Goal: Information Seeking & Learning: Understand process/instructions

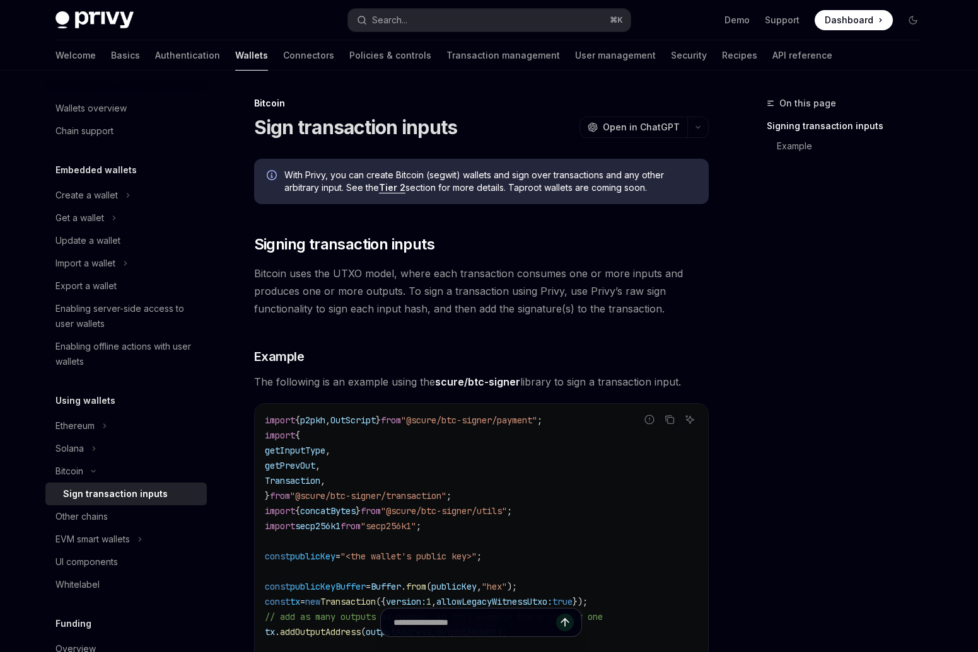
scroll to position [16, 0]
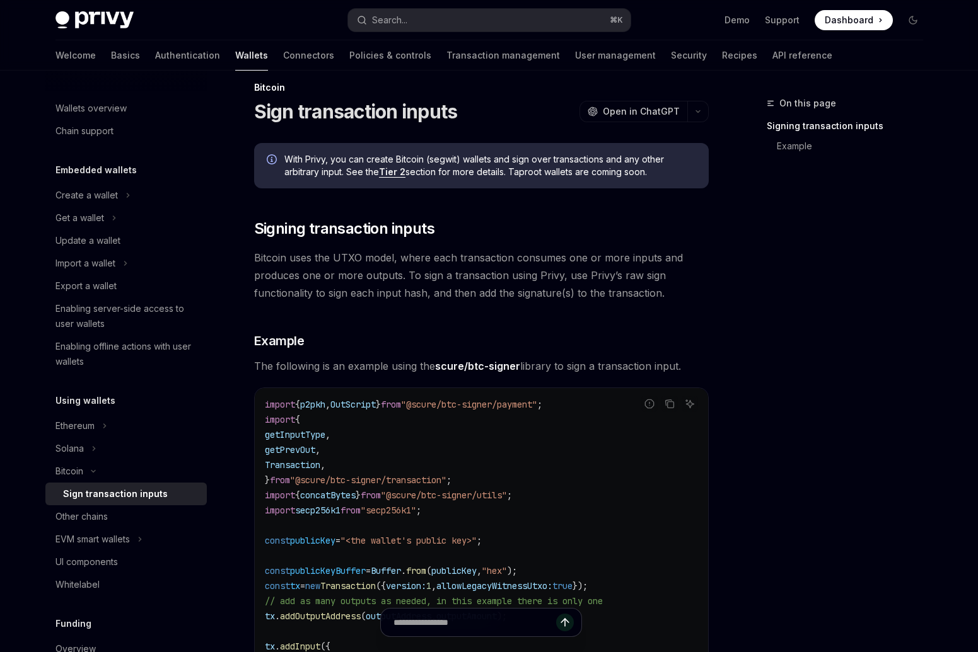
click at [109, 192] on div "Create a wallet" at bounding box center [86, 195] width 62 height 15
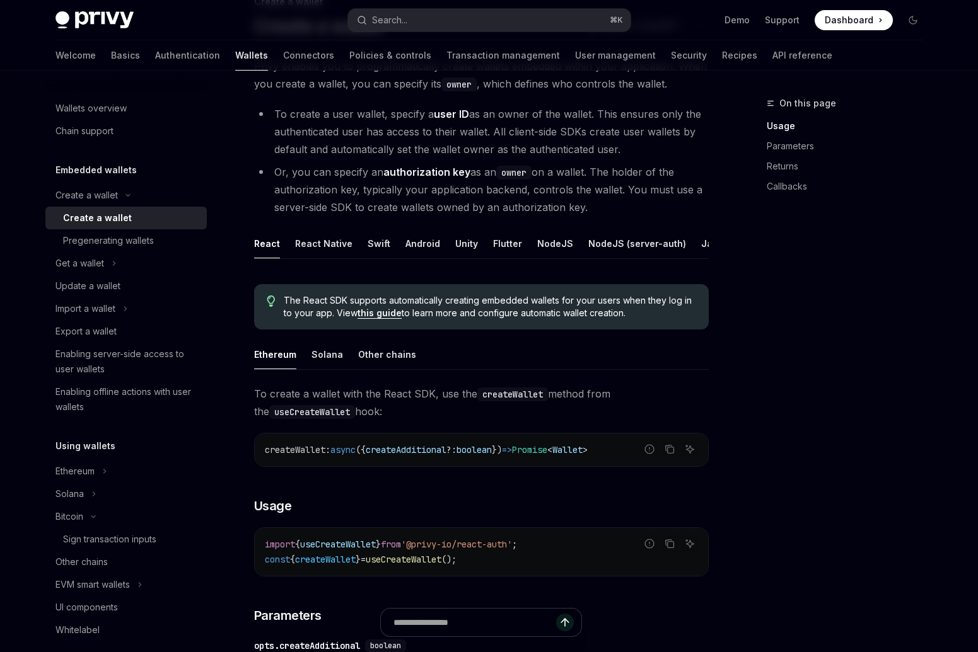
scroll to position [104, 0]
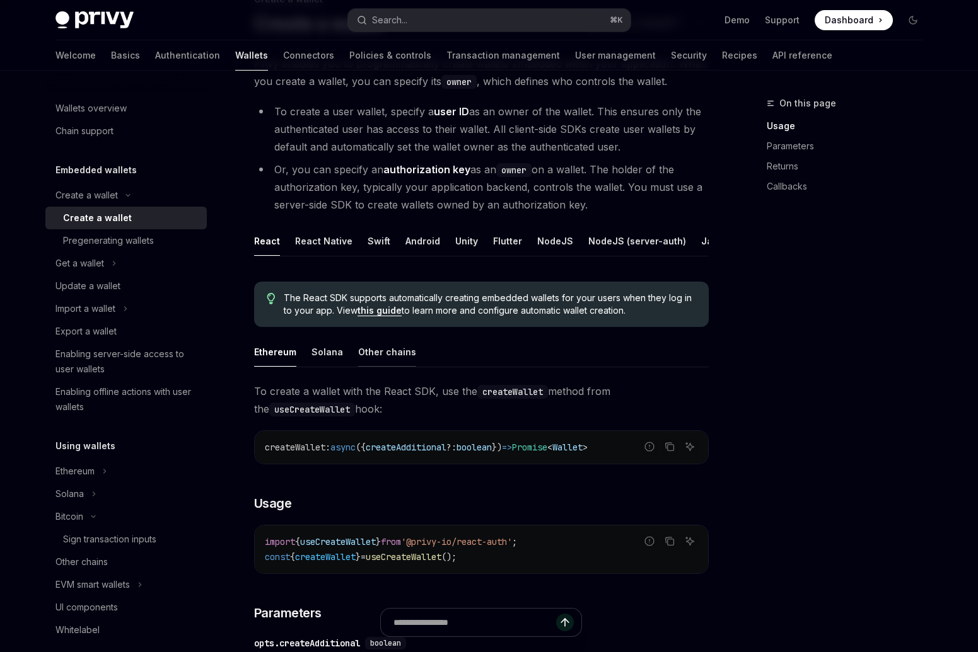
click at [373, 364] on div "Other chains" at bounding box center [387, 352] width 58 height 30
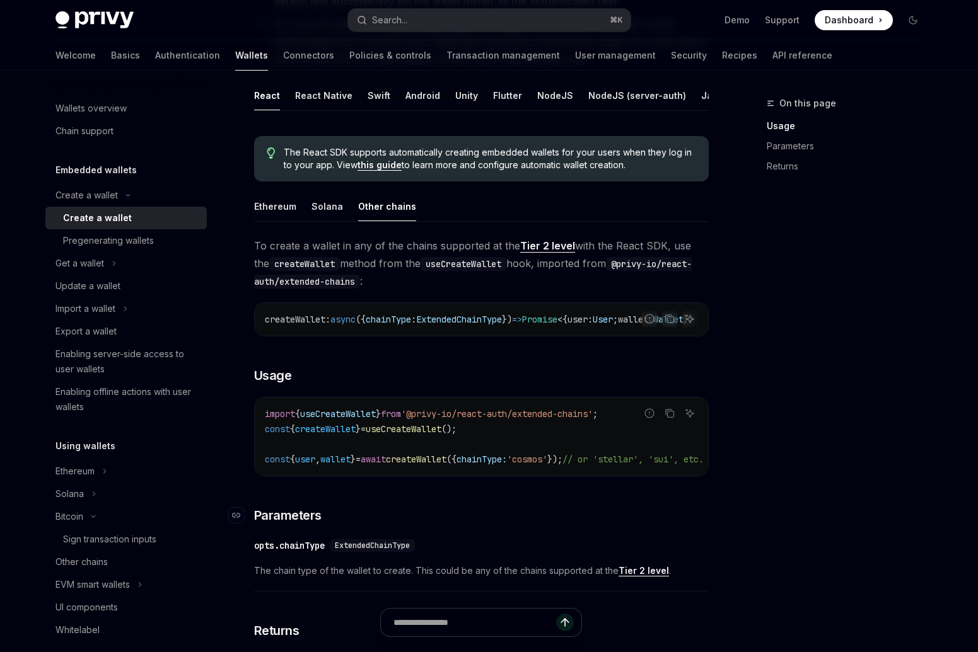
scroll to position [282, 0]
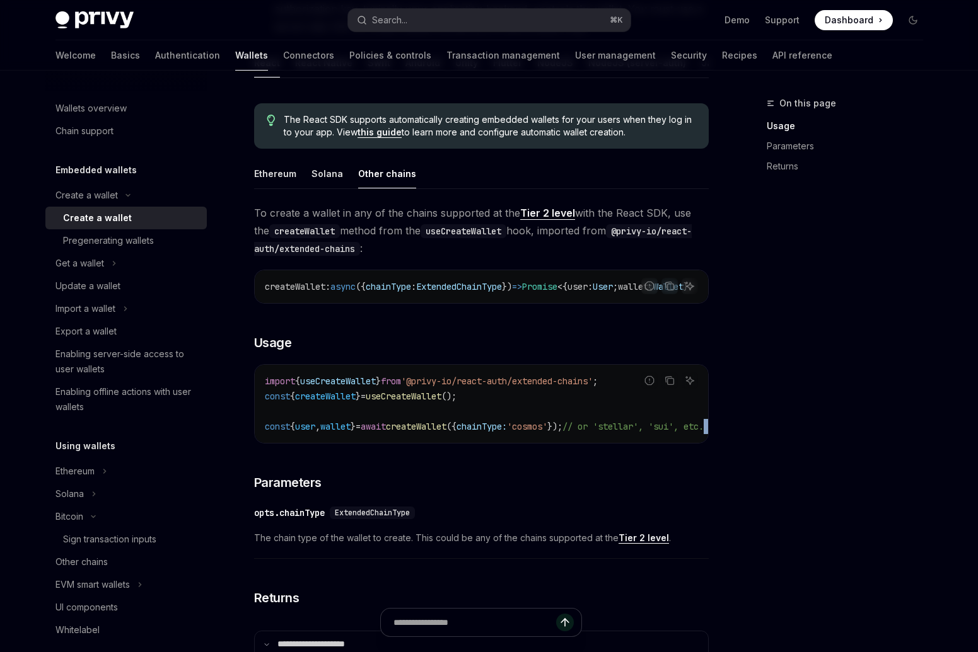
drag, startPoint x: 467, startPoint y: 463, endPoint x: 476, endPoint y: 463, distance: 9.5
click at [476, 463] on div "**********" at bounding box center [481, 510] width 454 height 613
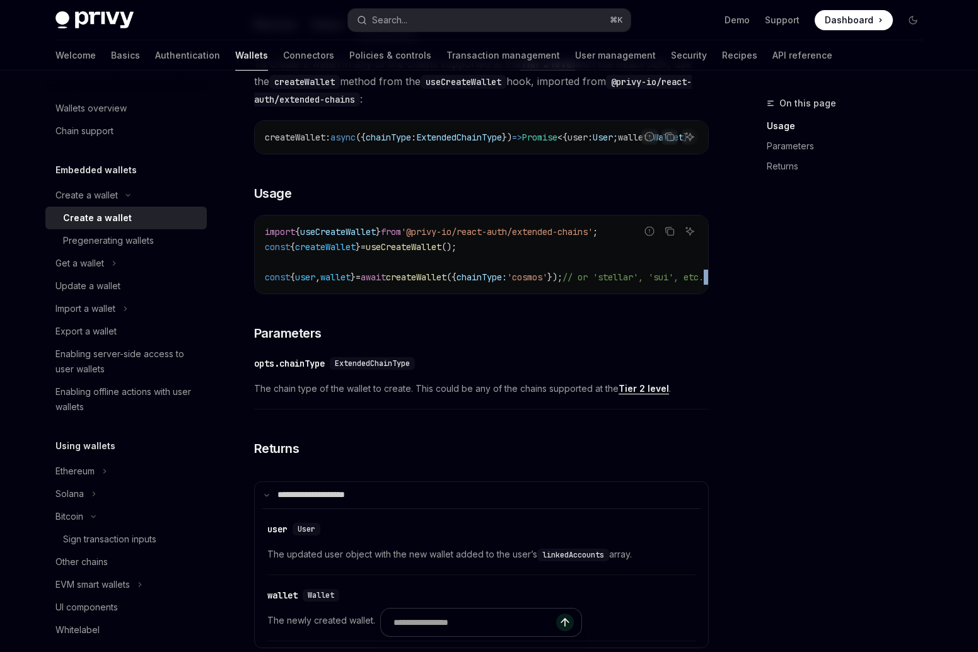
scroll to position [462, 0]
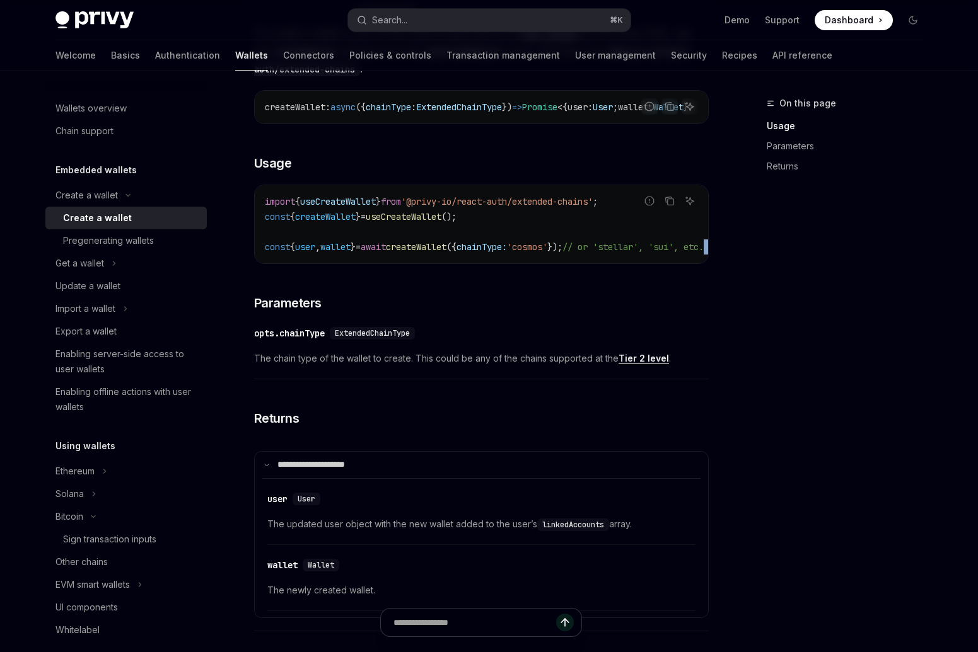
click at [647, 364] on link "Tier 2 level" at bounding box center [643, 358] width 50 height 11
type textarea "*"
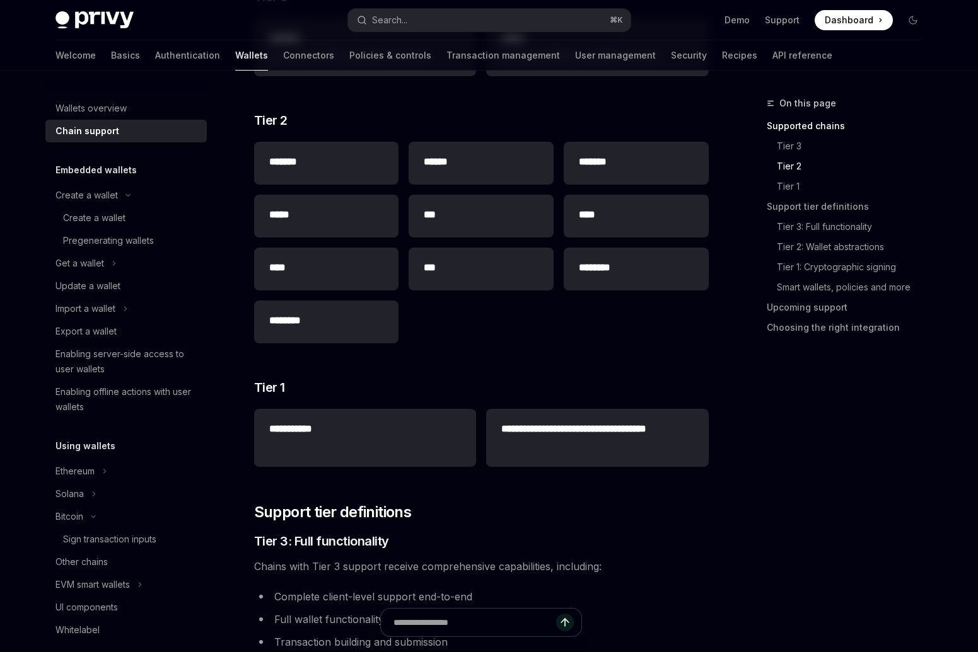
scroll to position [363, 0]
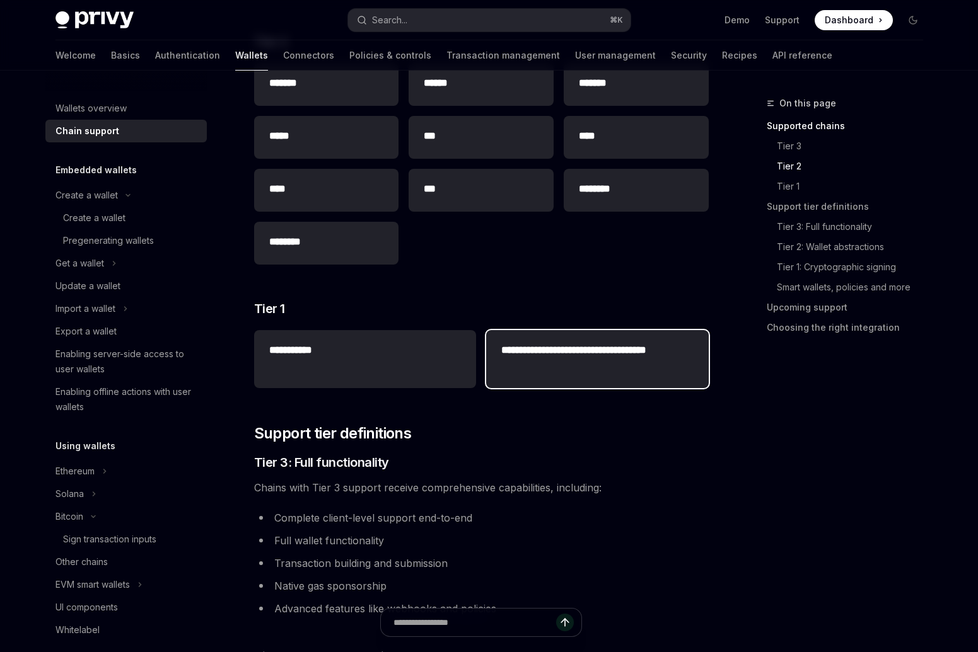
click at [555, 360] on h2 "**********" at bounding box center [597, 358] width 192 height 30
click at [502, 334] on div "**********" at bounding box center [597, 359] width 222 height 58
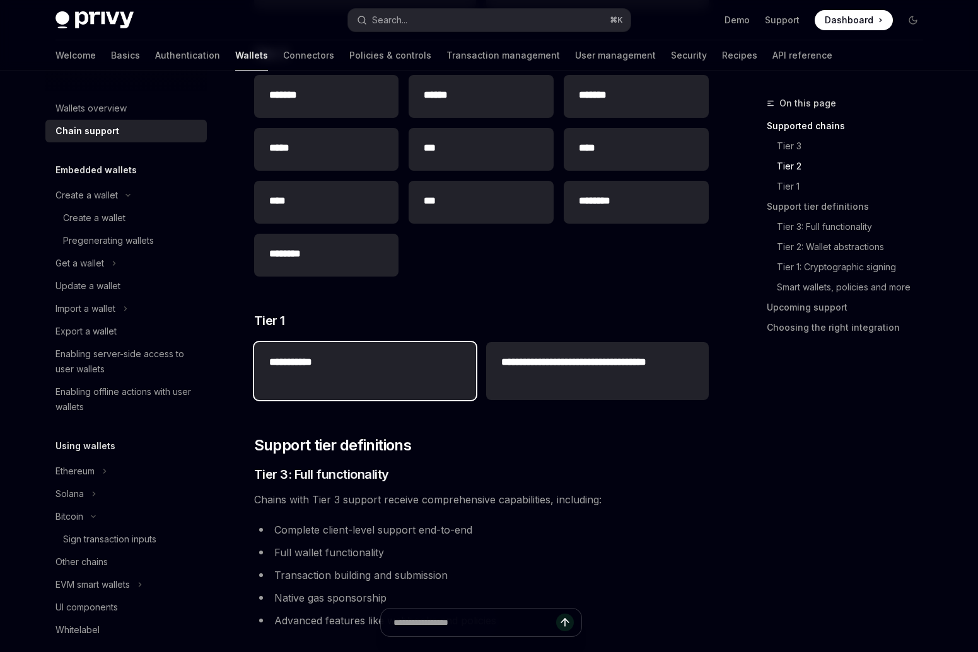
scroll to position [349, 0]
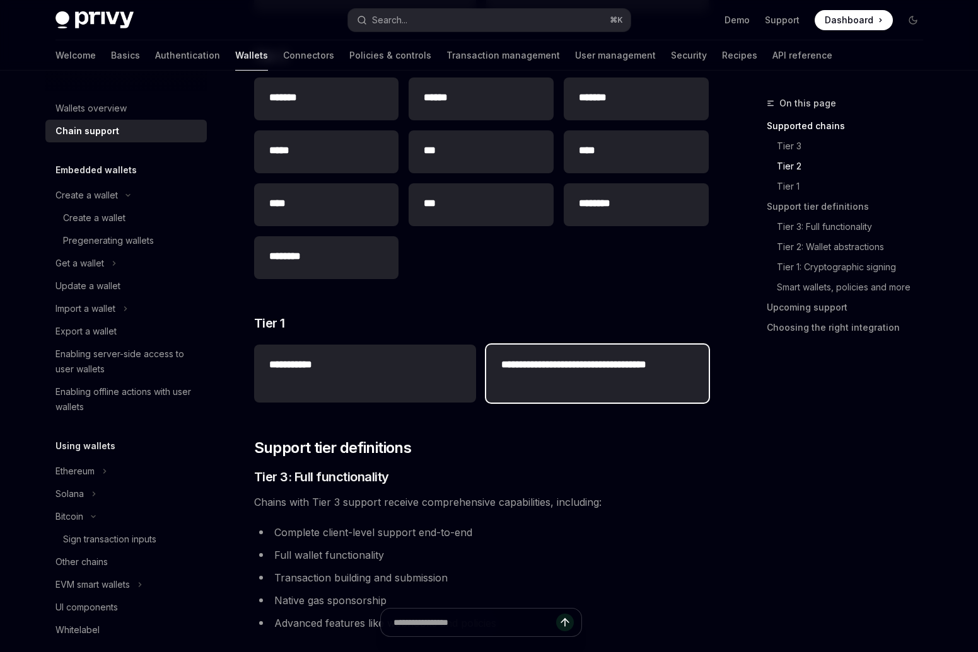
click at [581, 374] on h2 "**********" at bounding box center [597, 372] width 192 height 30
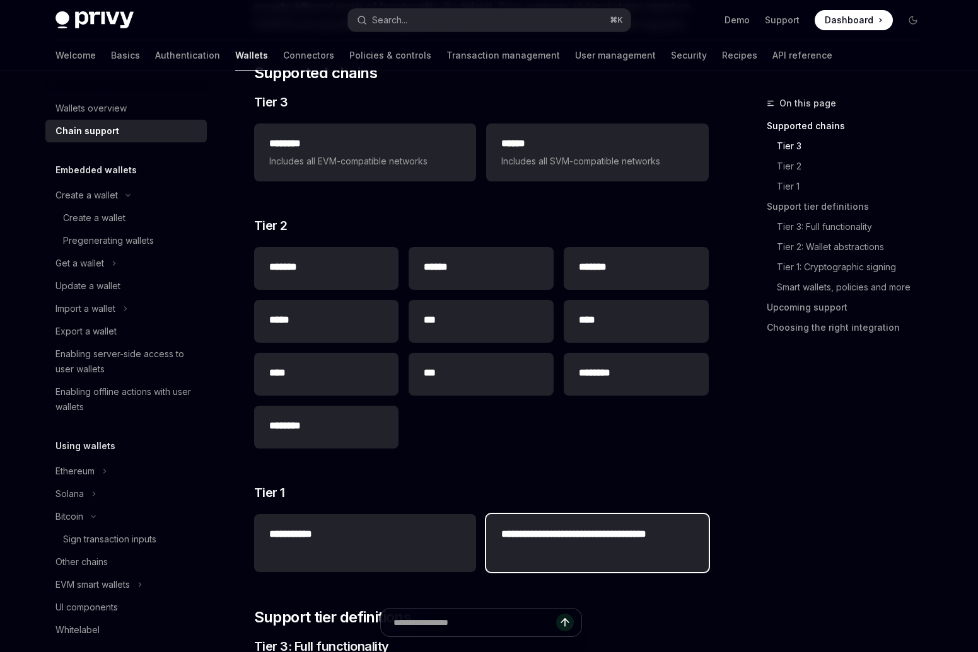
scroll to position [219, 0]
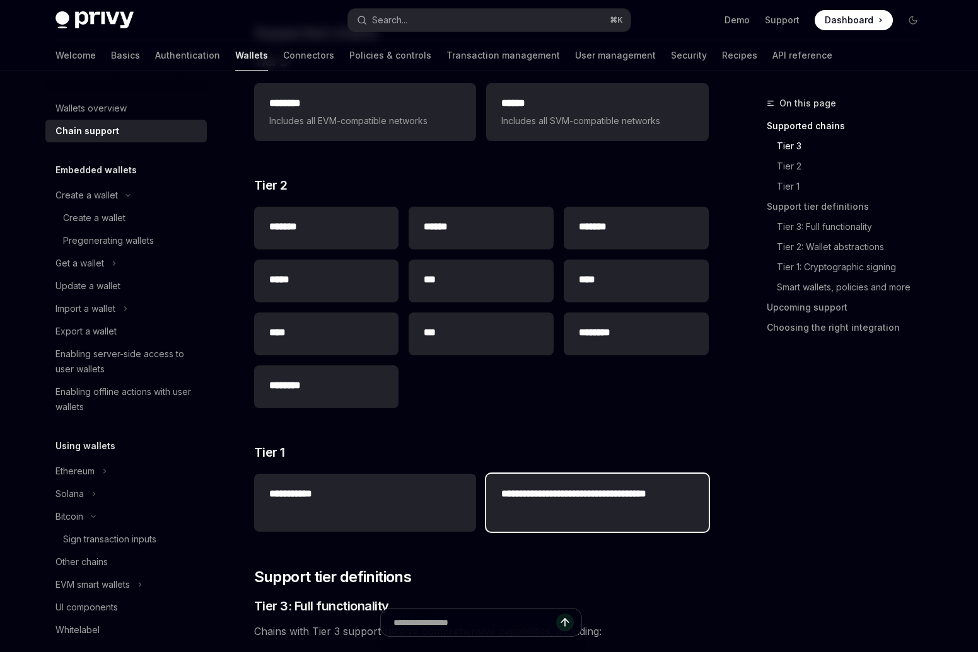
click at [523, 499] on h2 "**********" at bounding box center [597, 502] width 192 height 30
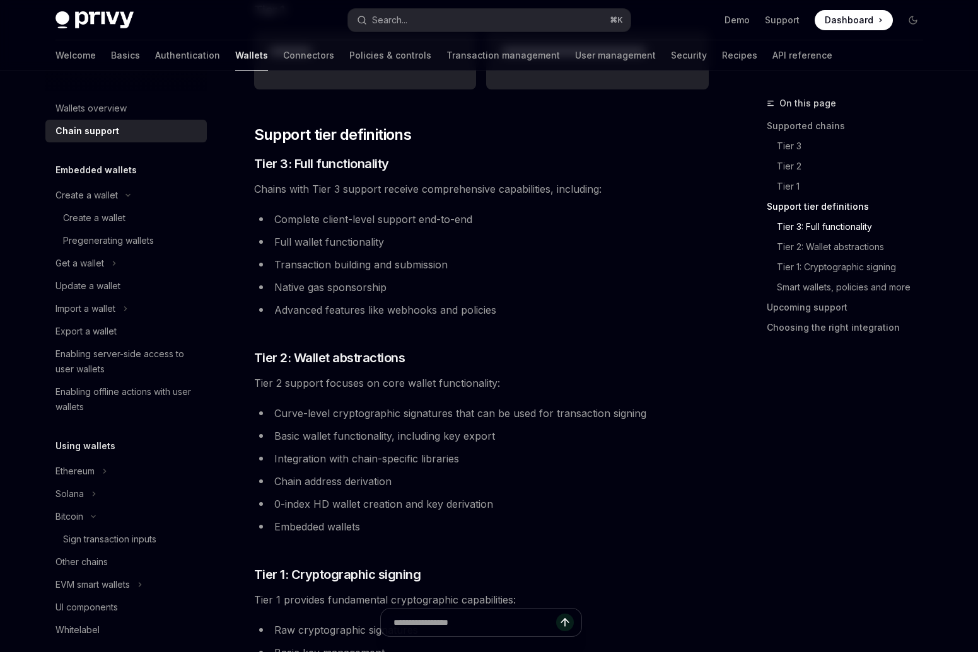
scroll to position [842, 0]
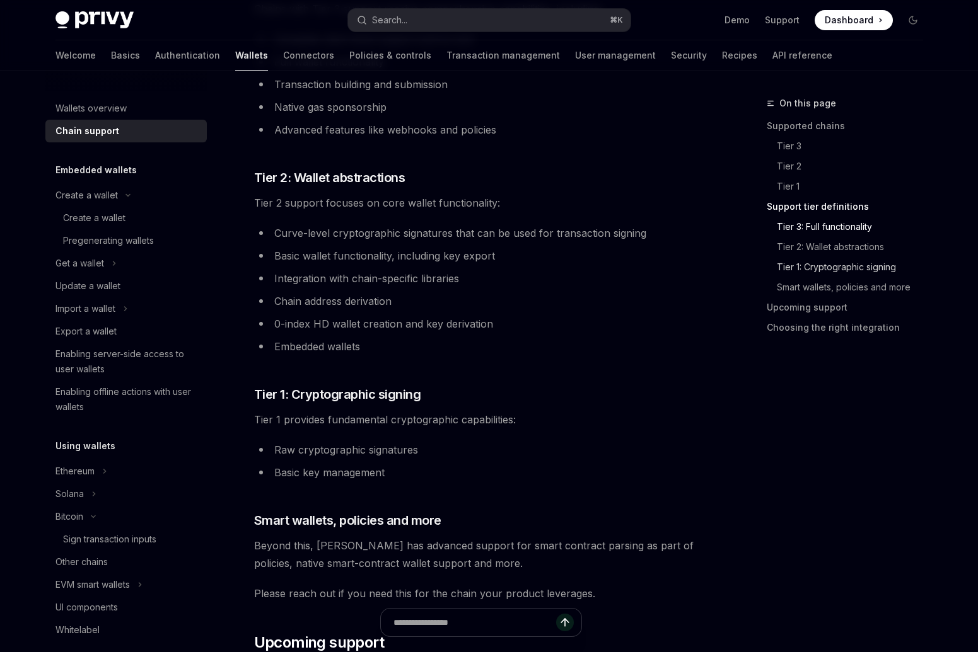
click at [840, 259] on link "Tier 1: Cryptographic signing" at bounding box center [849, 267] width 166 height 20
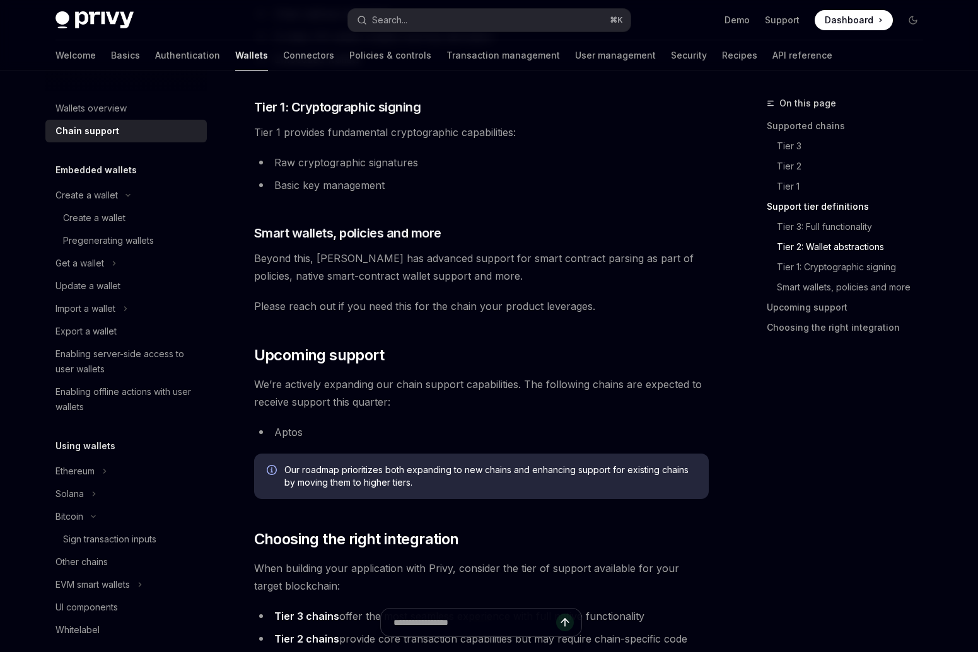
scroll to position [1132, 0]
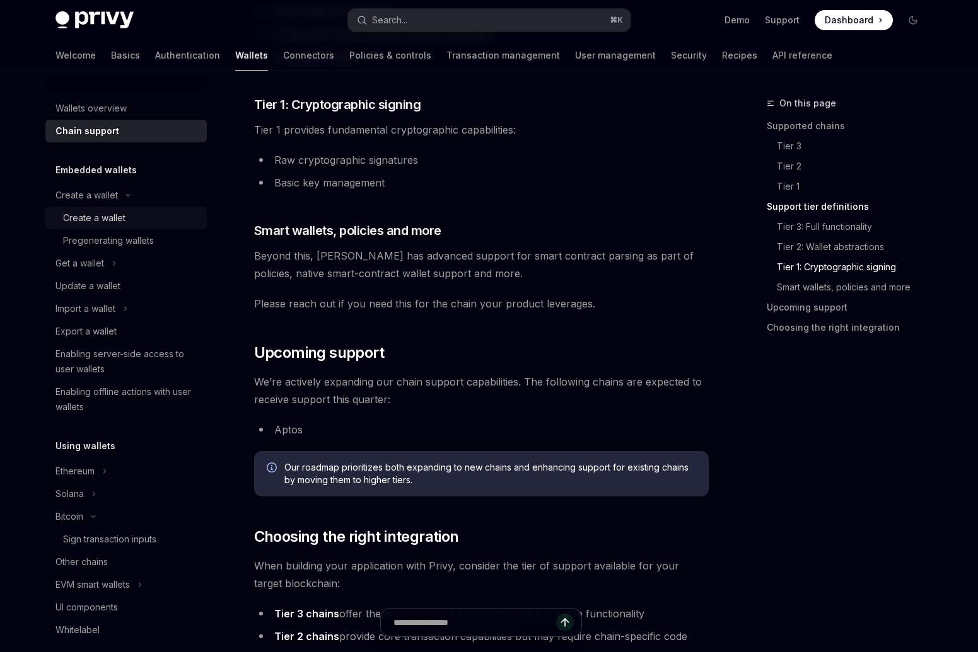
click at [103, 223] on div "Create a wallet" at bounding box center [94, 218] width 62 height 15
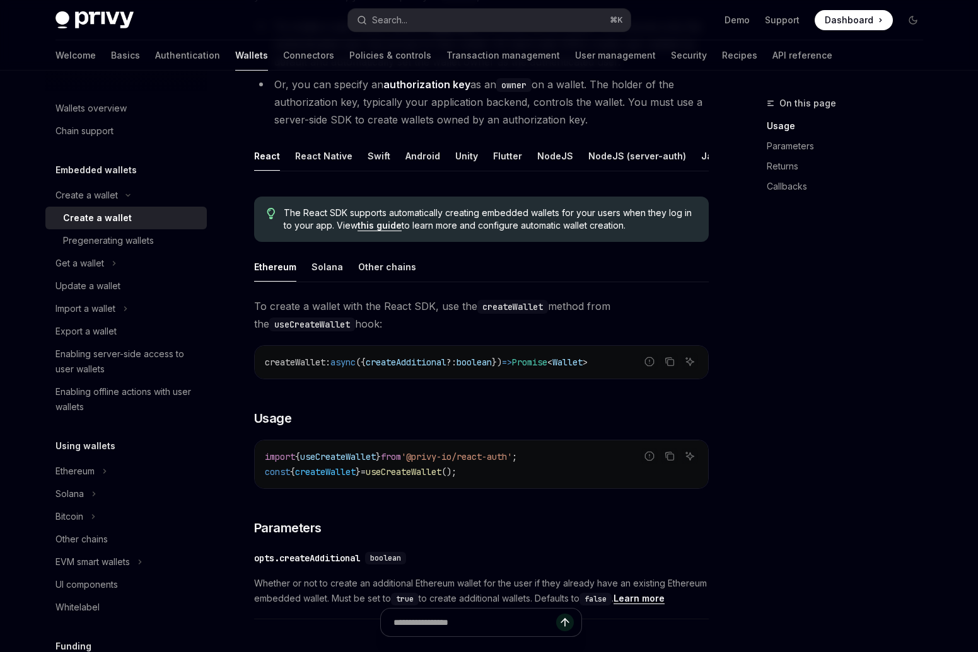
scroll to position [167, 0]
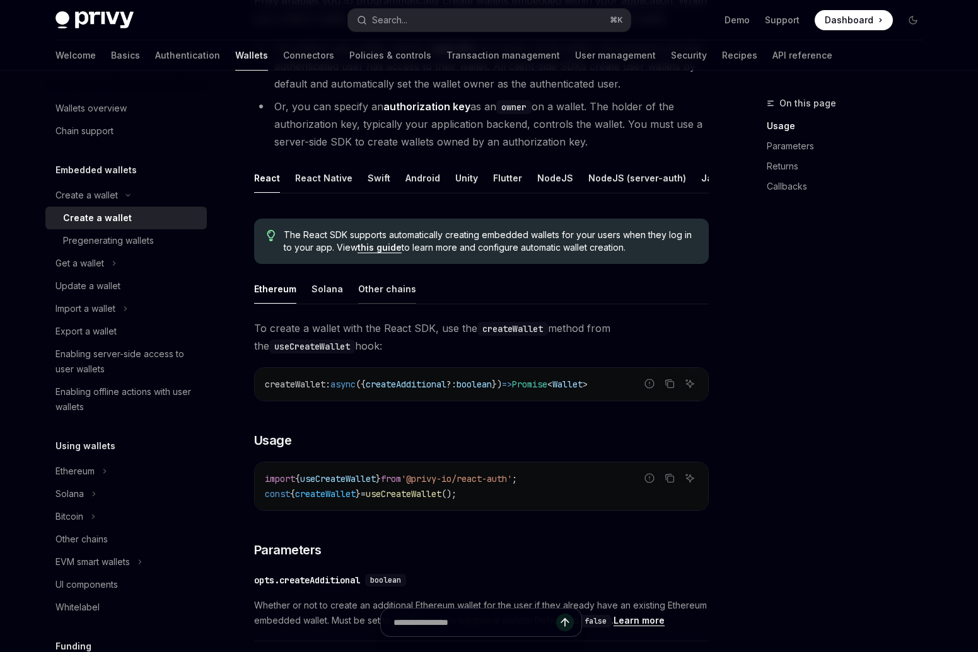
click at [374, 286] on div "Other chains" at bounding box center [387, 289] width 58 height 30
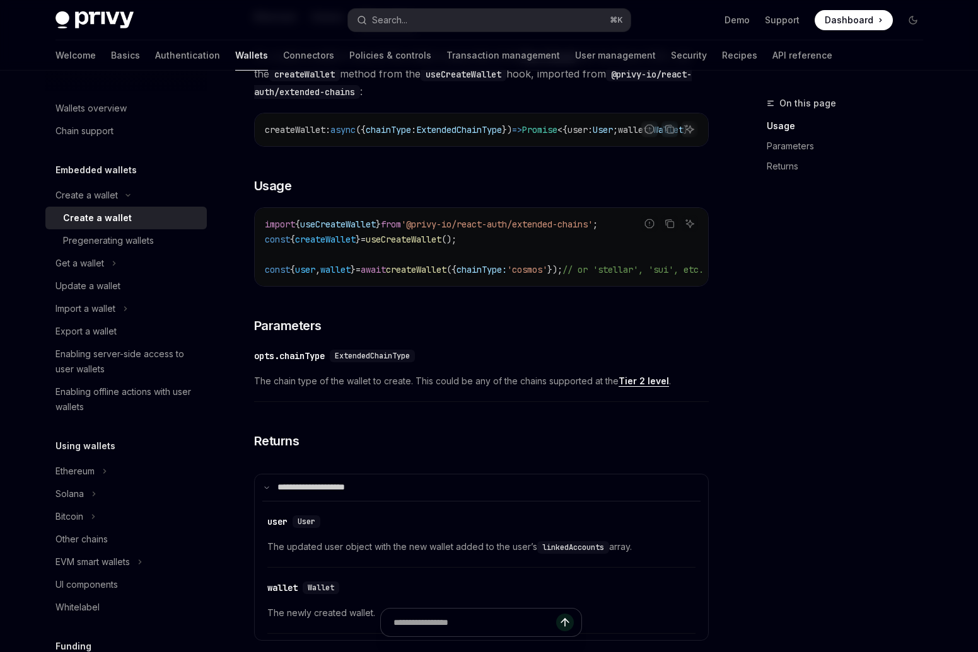
scroll to position [476, 0]
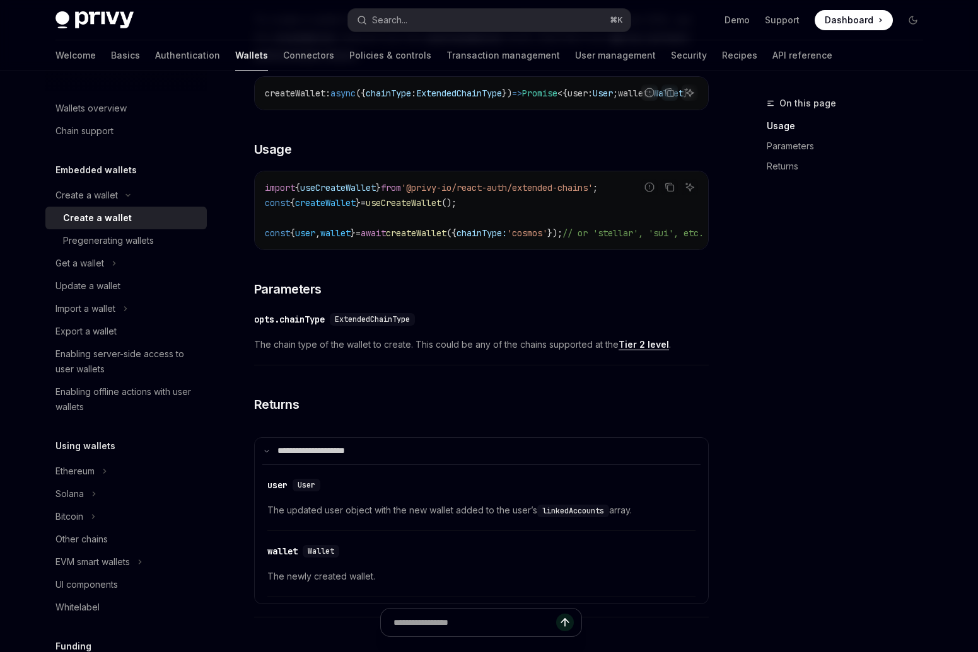
click at [356, 325] on span "ExtendedChainType" at bounding box center [372, 320] width 75 height 10
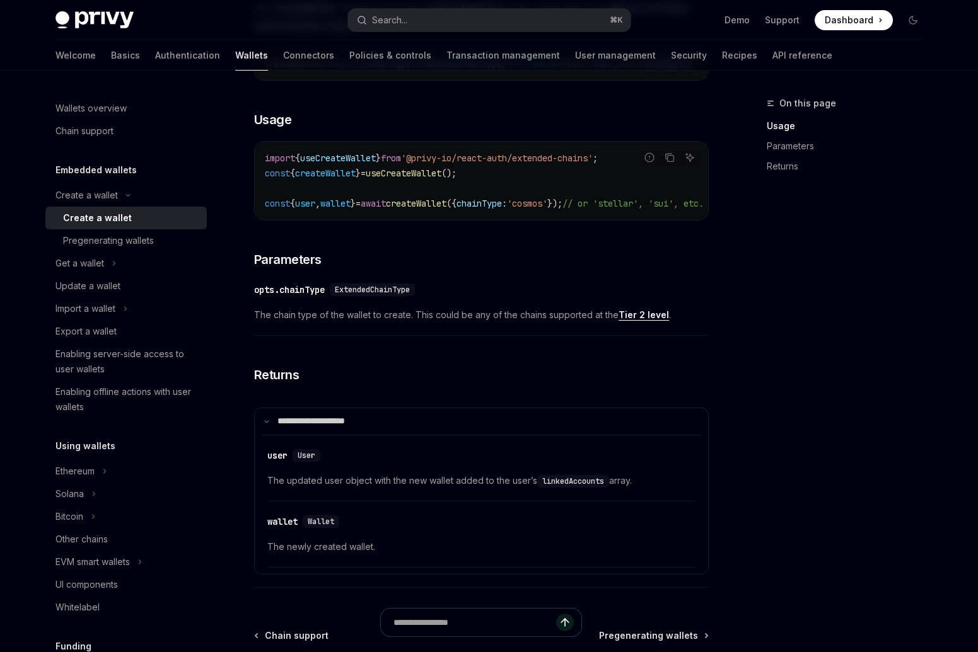
scroll to position [658, 0]
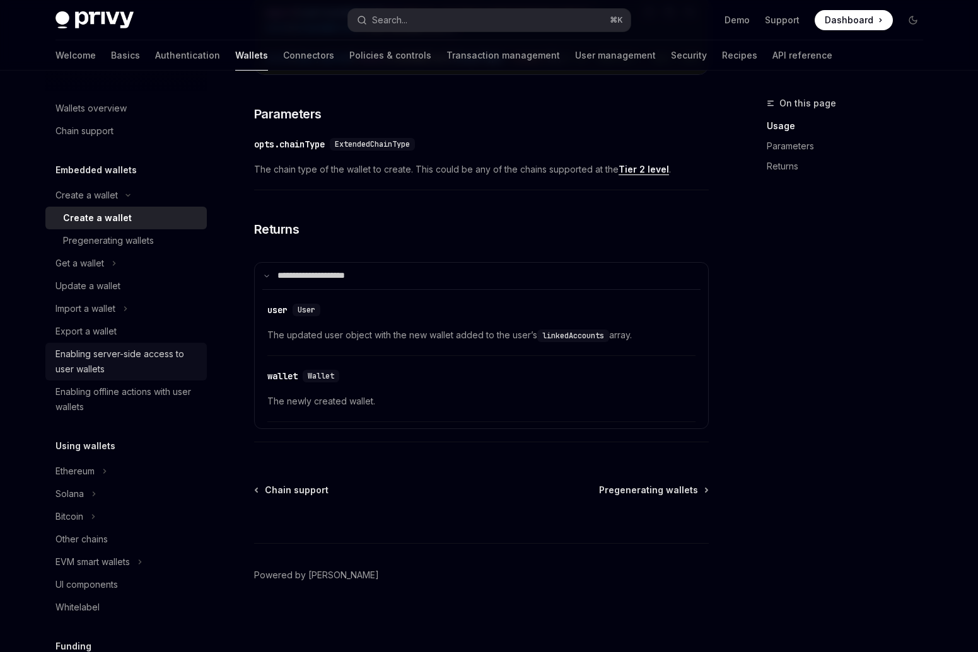
click at [151, 366] on div "Enabling server-side access to user wallets" at bounding box center [127, 362] width 144 height 30
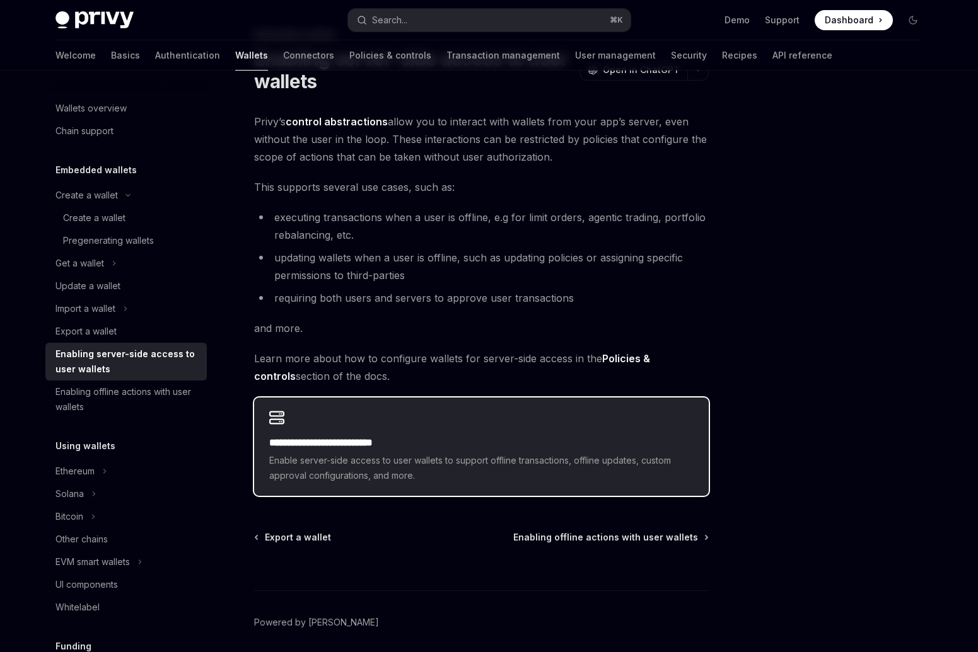
scroll to position [71, 0]
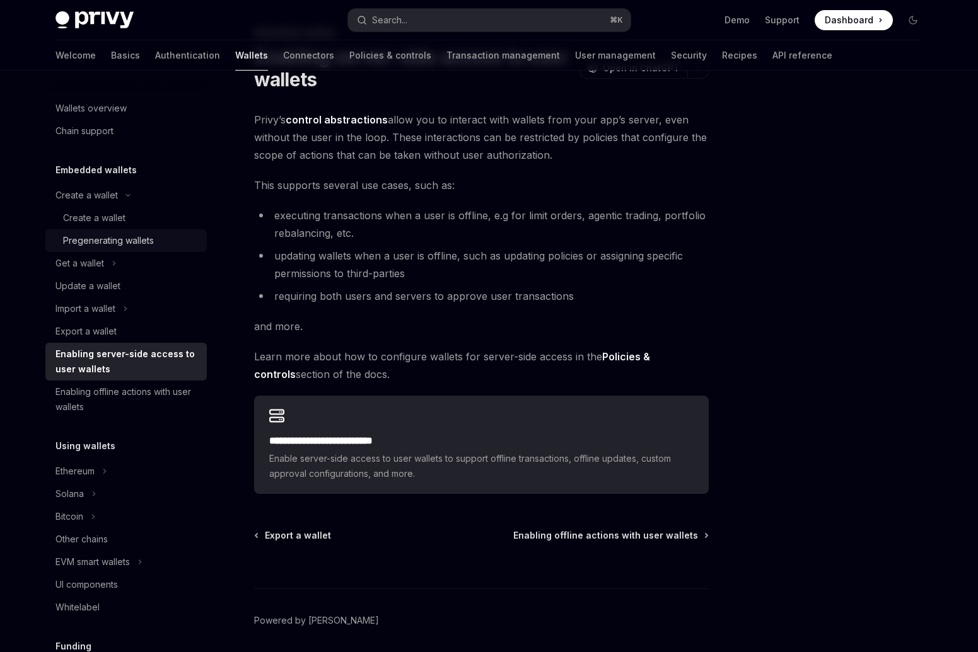
click at [137, 246] on div "Pregenerating wallets" at bounding box center [108, 240] width 91 height 15
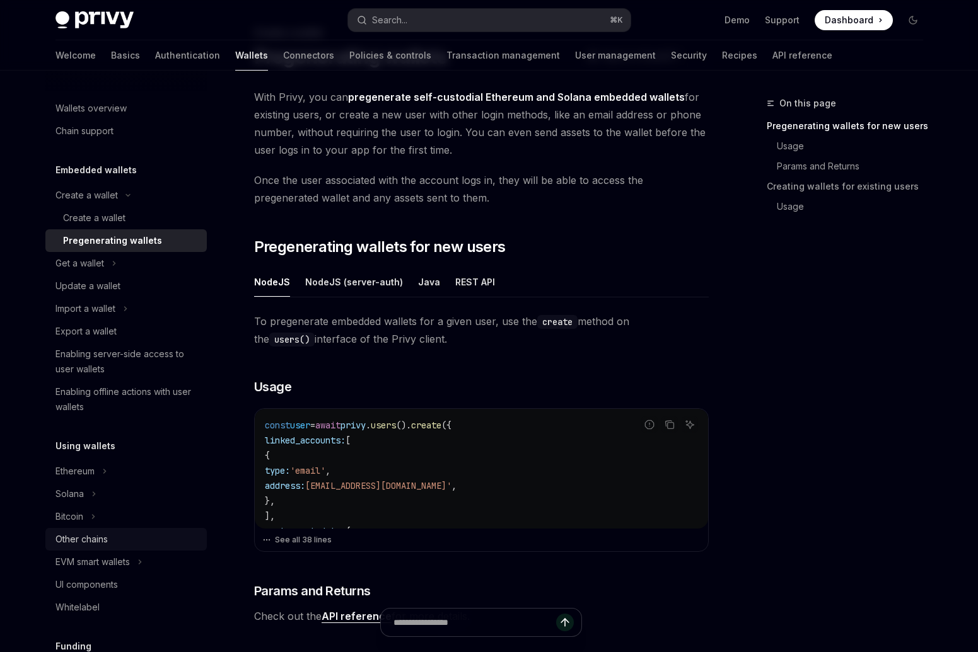
click at [67, 539] on div "Other chains" at bounding box center [81, 539] width 52 height 15
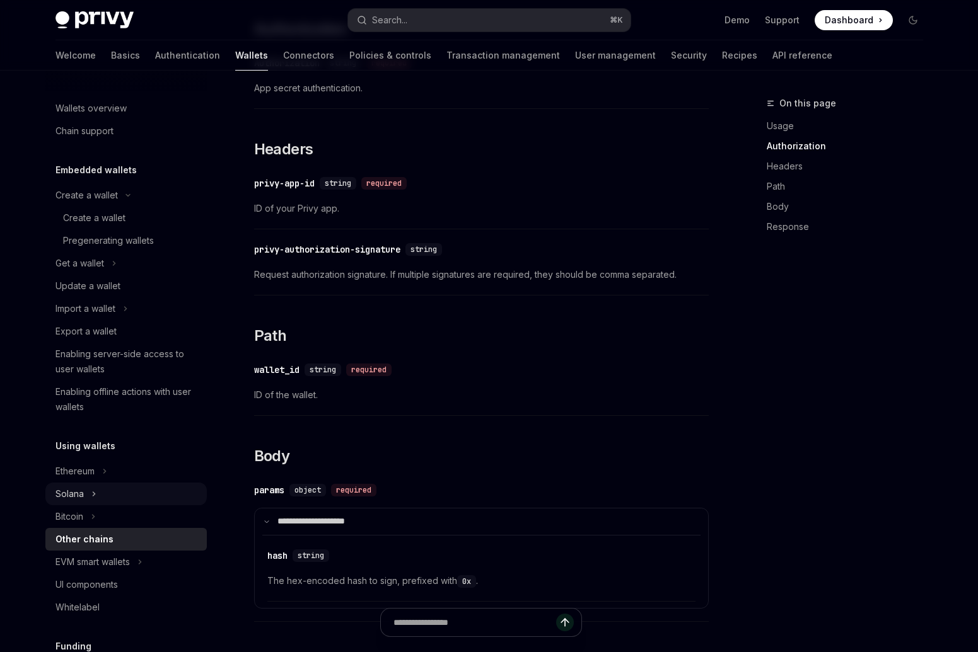
scroll to position [722, 0]
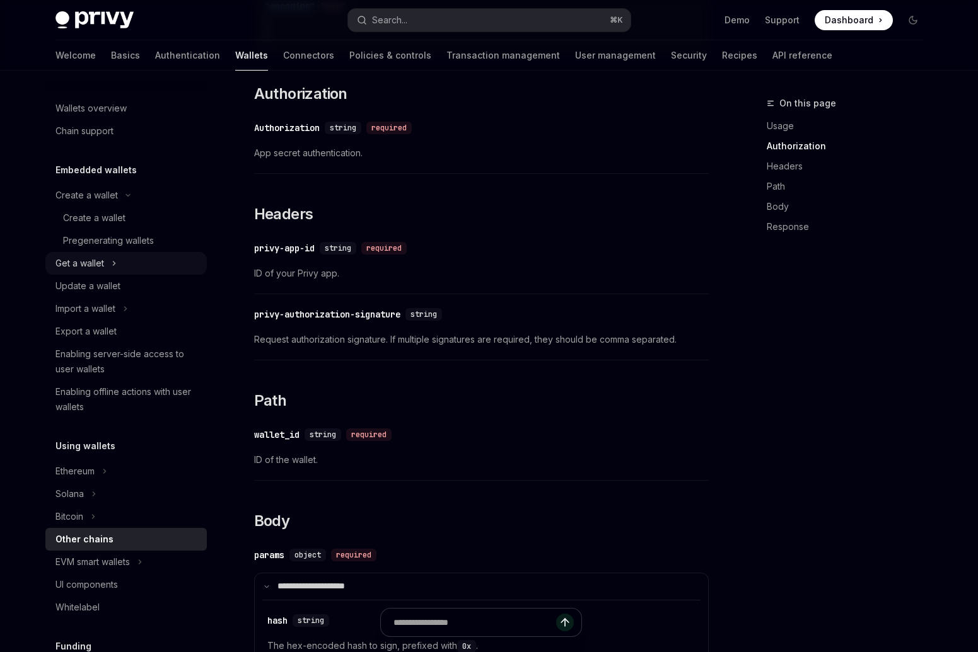
click at [113, 256] on icon "Toggle Get a wallet section" at bounding box center [114, 263] width 5 height 15
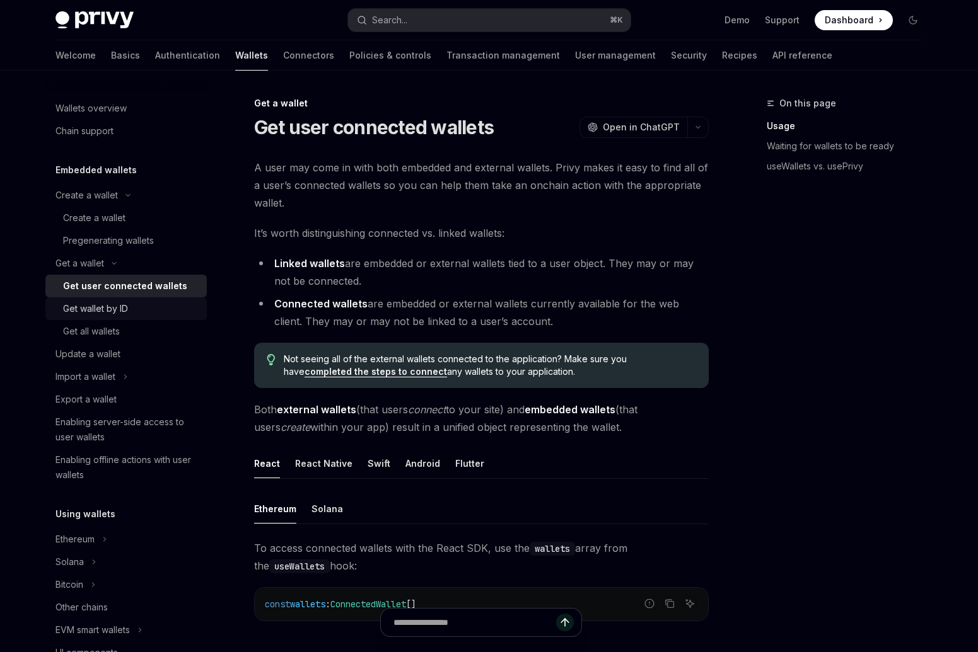
click at [86, 304] on div "Get wallet by ID" at bounding box center [95, 308] width 65 height 15
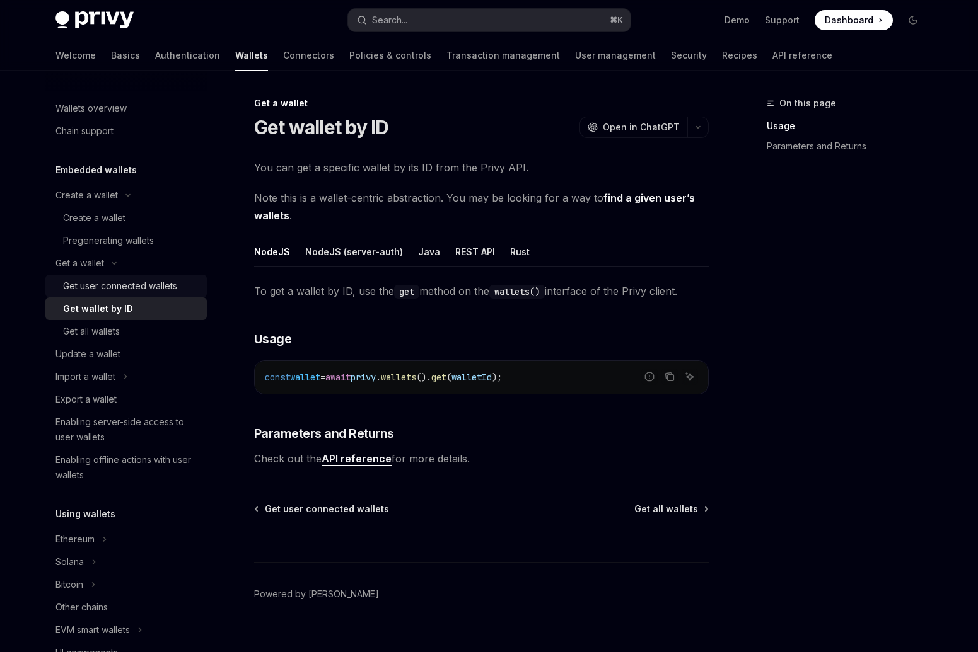
click at [95, 280] on div "Get user connected wallets" at bounding box center [120, 286] width 114 height 15
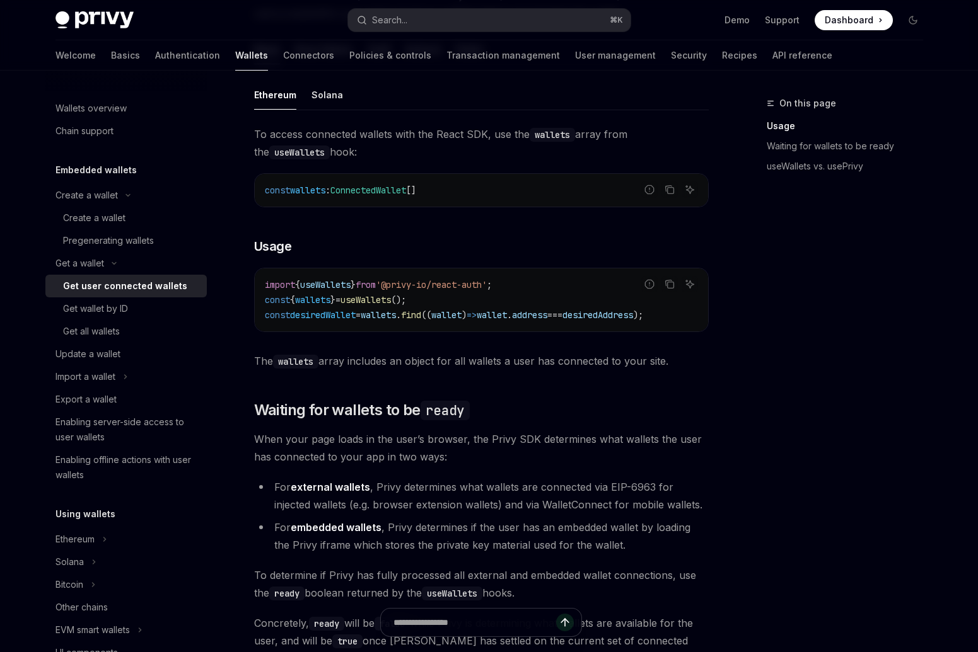
scroll to position [429, 0]
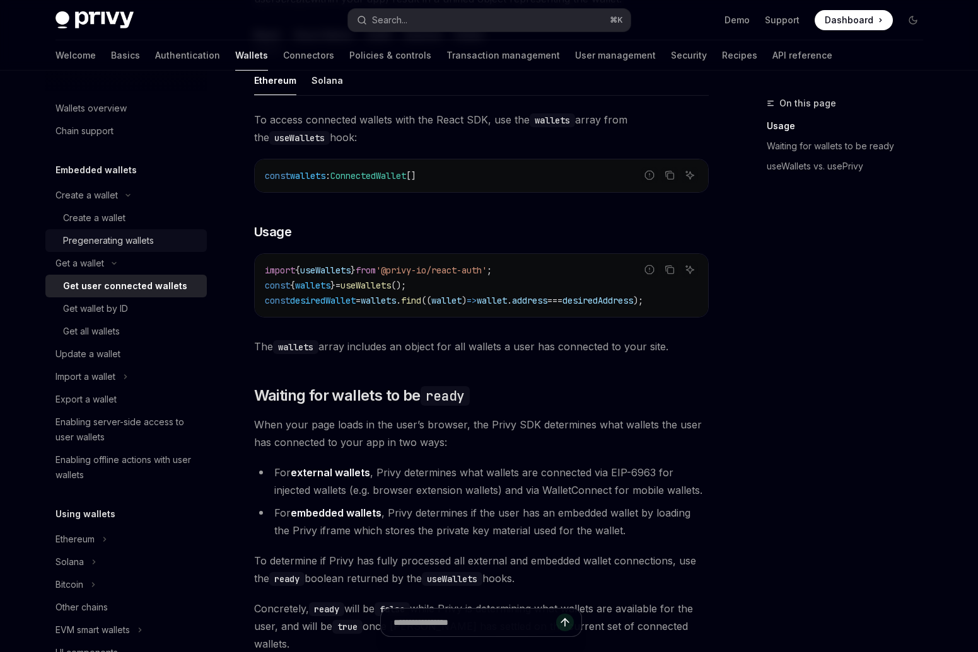
click at [120, 241] on div "Pregenerating wallets" at bounding box center [108, 240] width 91 height 15
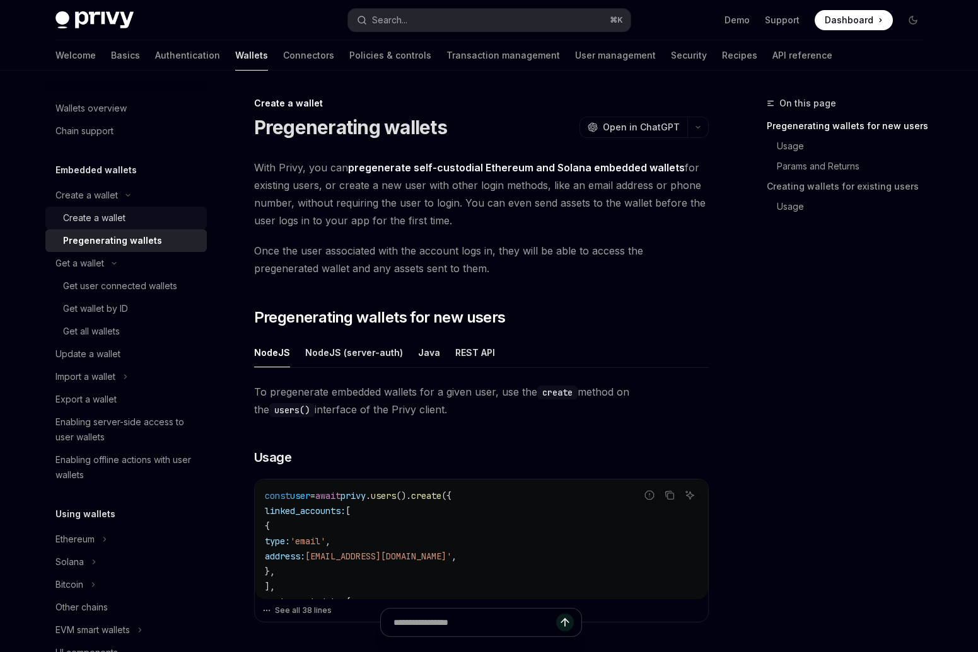
click at [108, 220] on div "Create a wallet" at bounding box center [94, 218] width 62 height 15
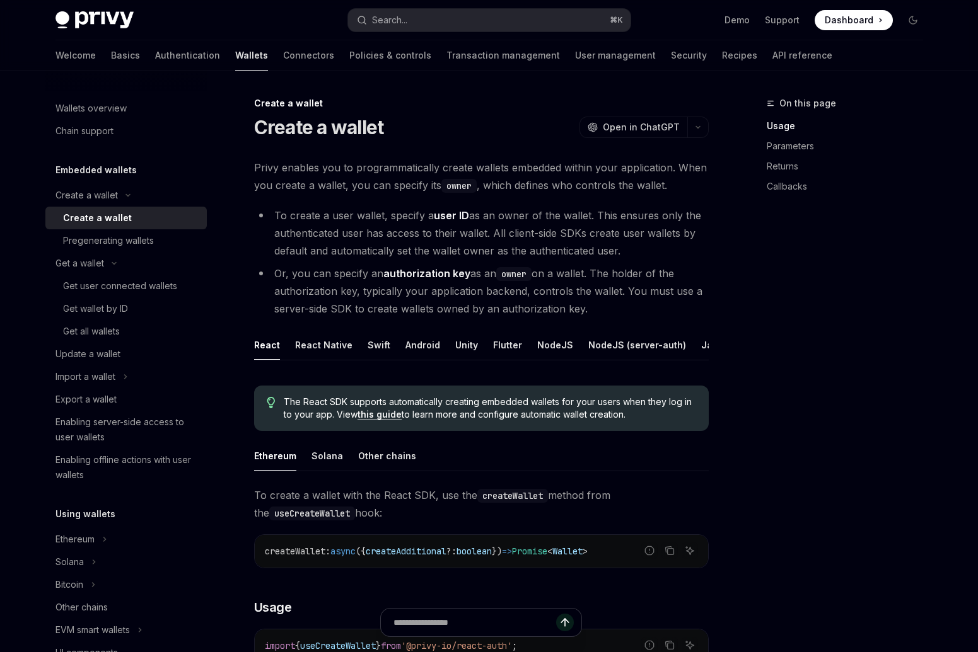
drag, startPoint x: 604, startPoint y: 369, endPoint x: 669, endPoint y: 367, distance: 64.3
click at [669, 361] on ul "React React Native Swift Android Unity Flutter NodeJS NodeJS (server-auth) Java…" at bounding box center [481, 345] width 454 height 30
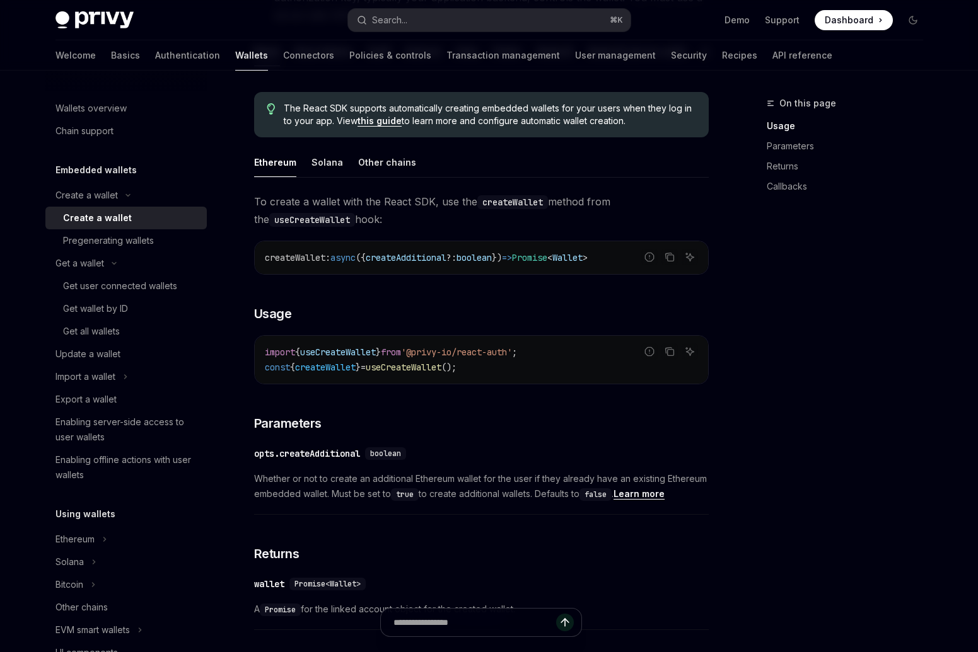
scroll to position [285, 0]
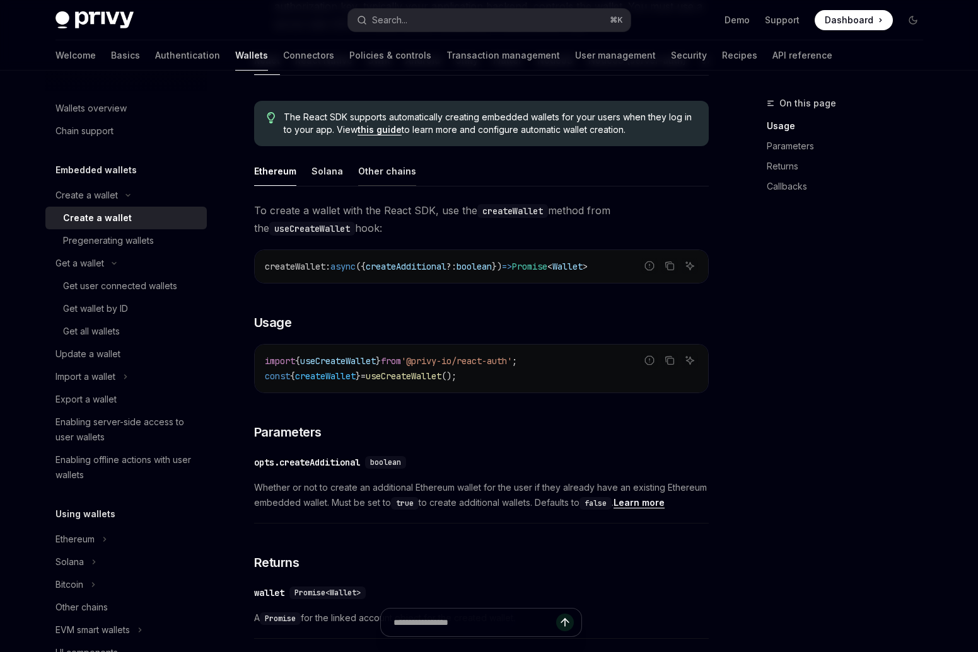
click at [383, 180] on div "Other chains" at bounding box center [387, 171] width 58 height 30
type textarea "*"
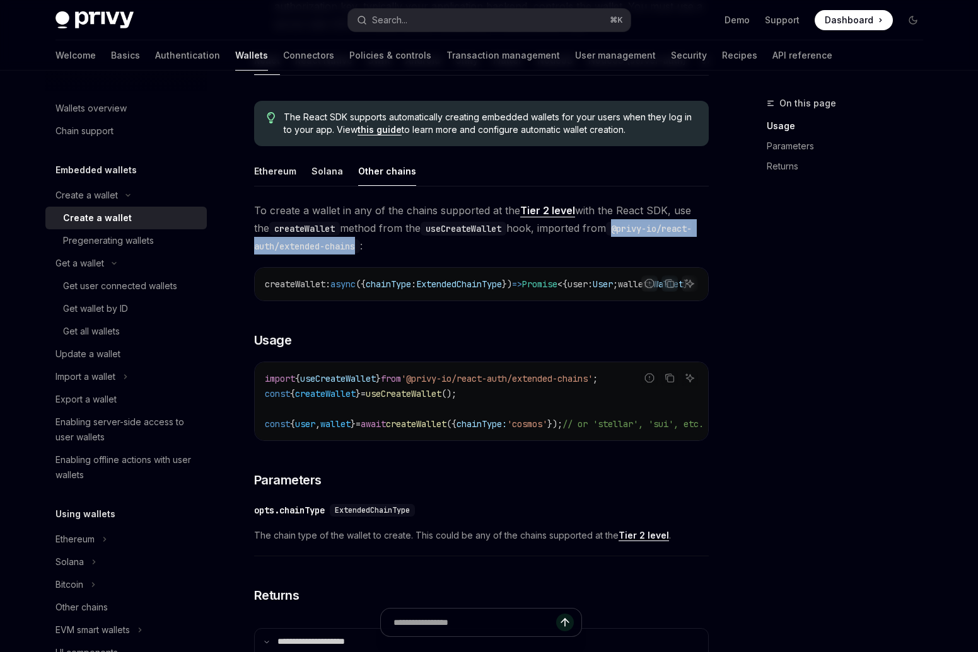
drag, startPoint x: 363, startPoint y: 256, endPoint x: 608, endPoint y: 235, distance: 245.4
click at [608, 235] on code "@privy-io/react-auth/extended-chains" at bounding box center [472, 238] width 437 height 32
copy code "@privy-io/react-auth/extended-chains"
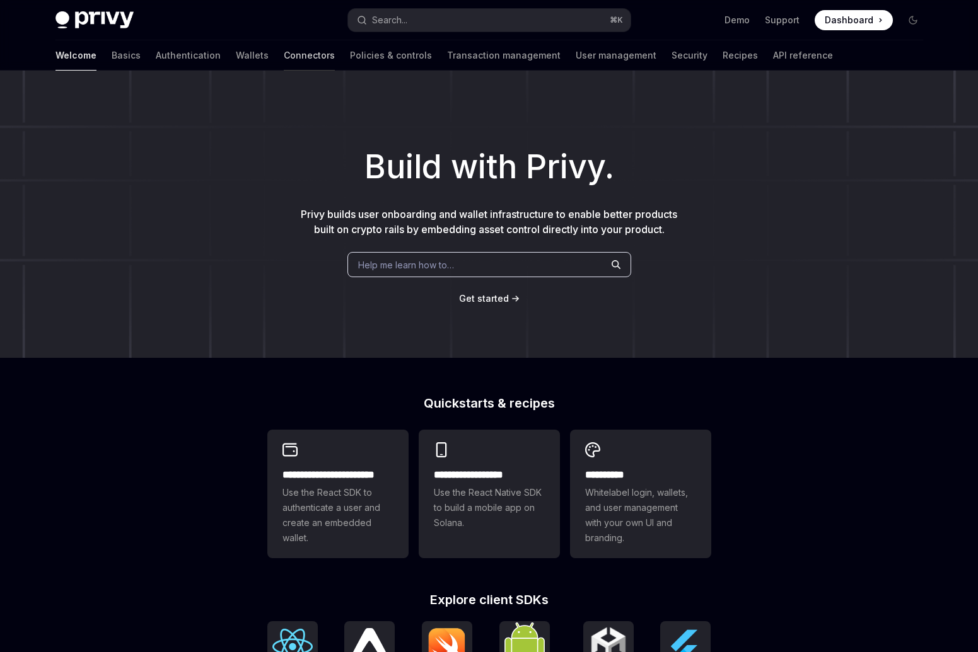
click at [284, 51] on link "Connectors" at bounding box center [309, 55] width 51 height 30
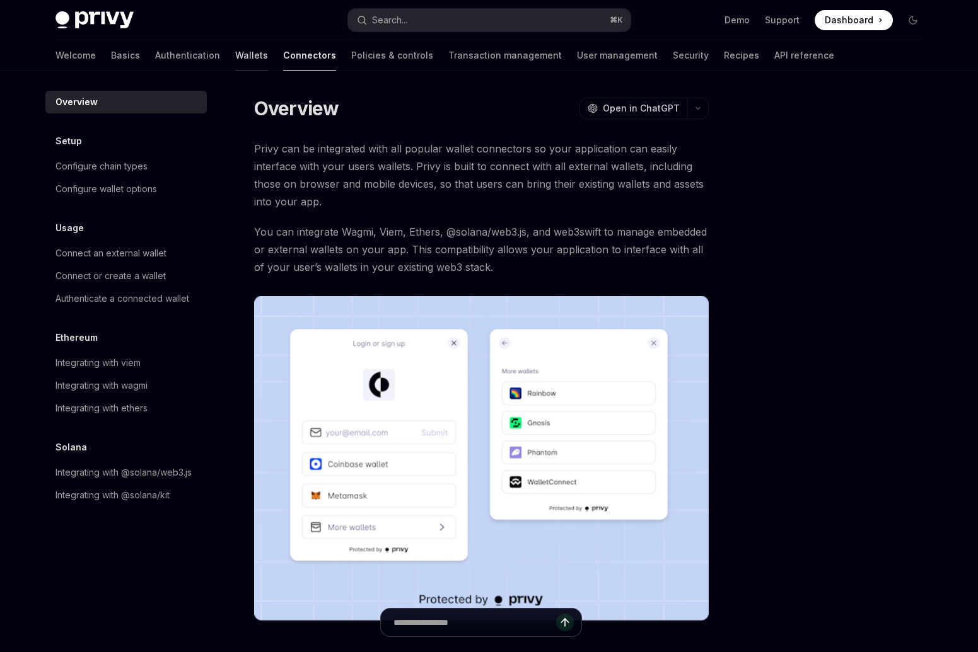
click at [235, 55] on link "Wallets" at bounding box center [251, 55] width 33 height 30
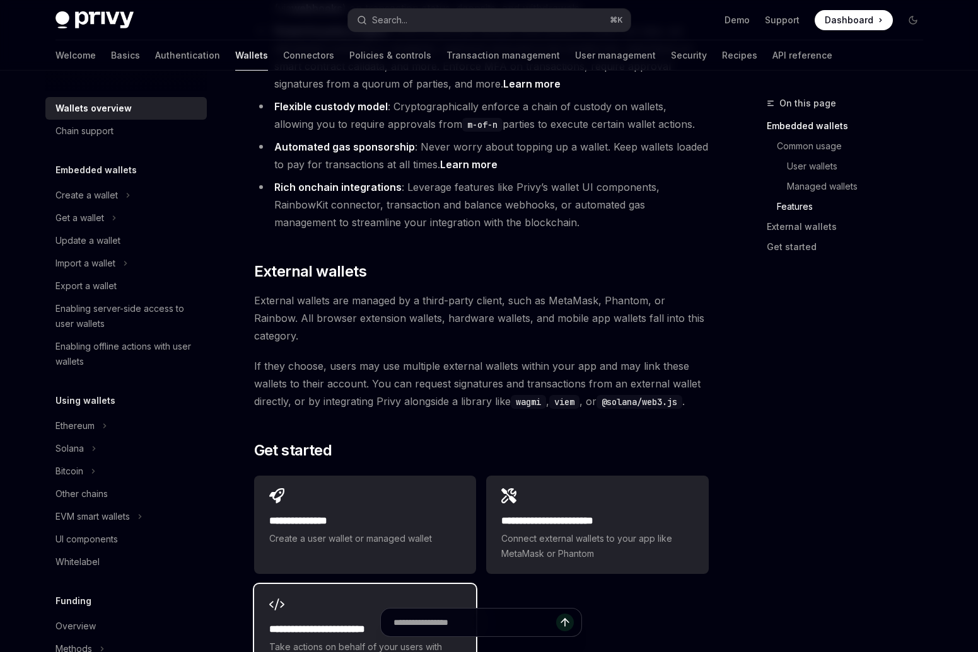
scroll to position [1718, 0]
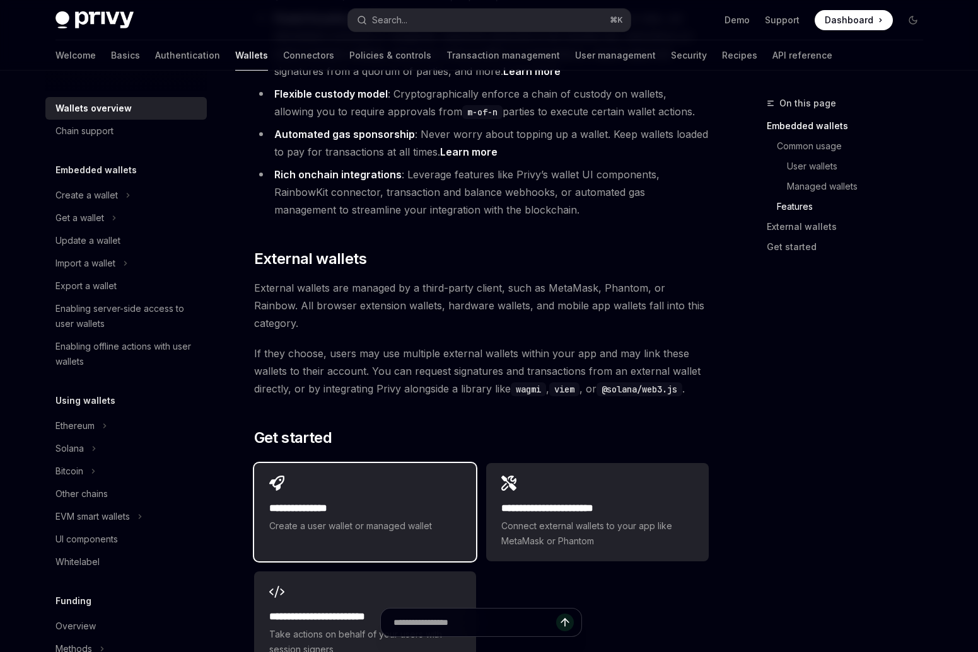
click at [456, 501] on h2 "**********" at bounding box center [365, 508] width 192 height 15
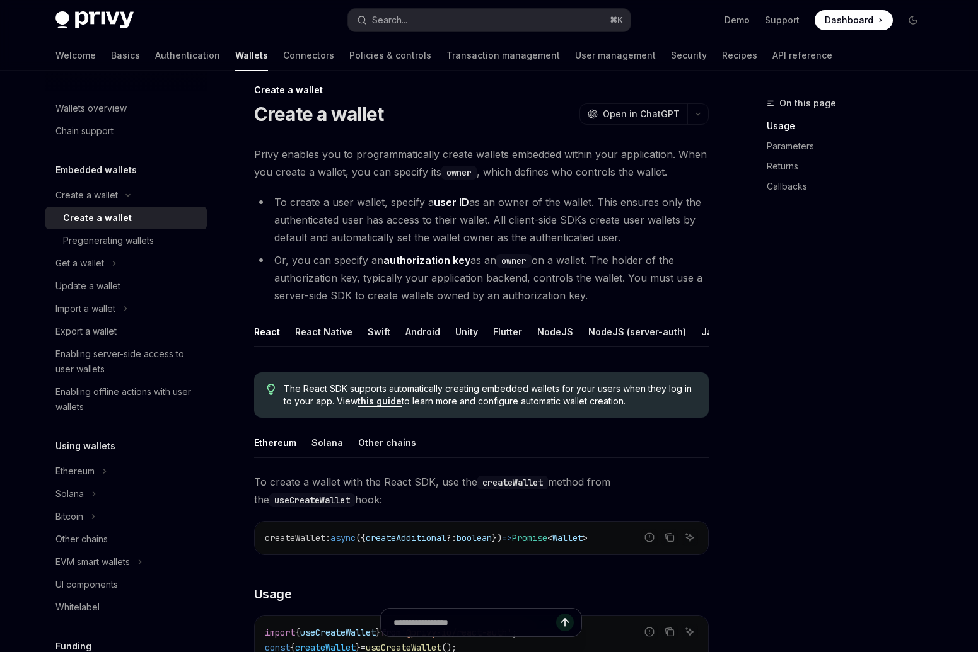
scroll to position [20, 0]
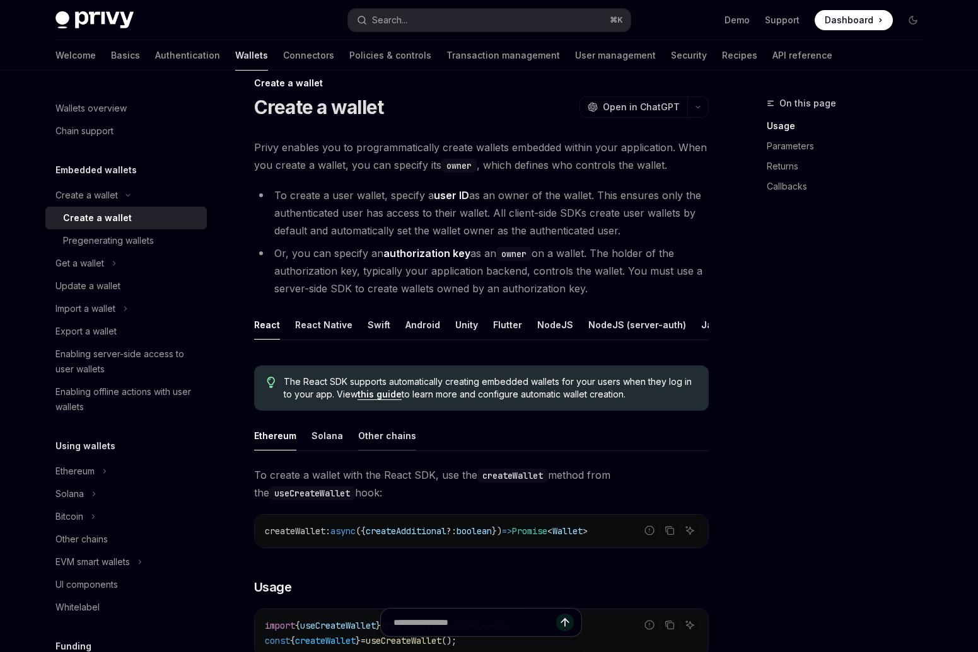
click at [390, 450] on div "Other chains" at bounding box center [387, 436] width 58 height 30
type textarea "*"
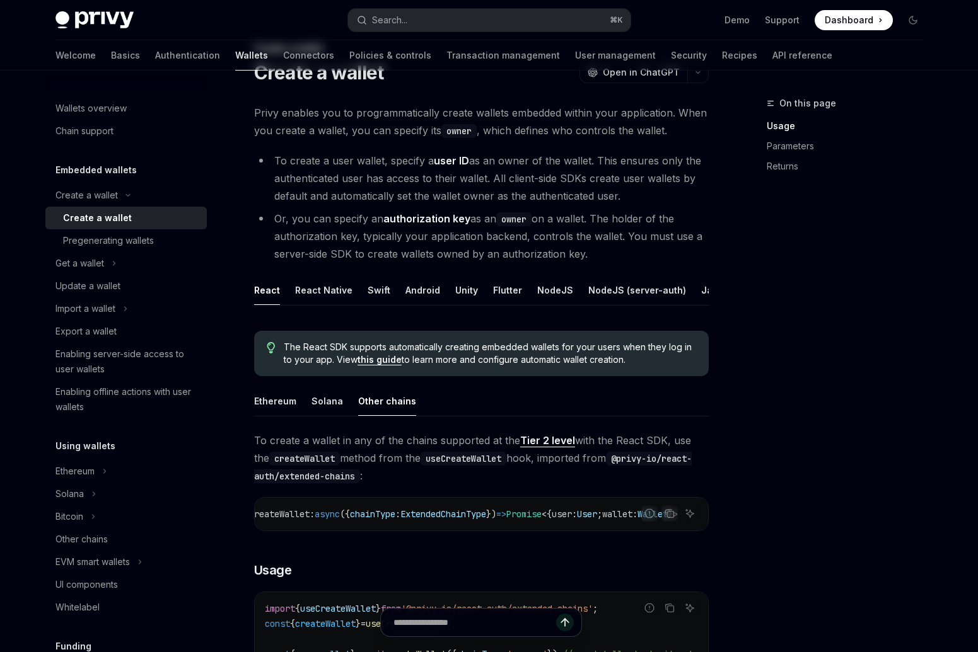
scroll to position [180, 0]
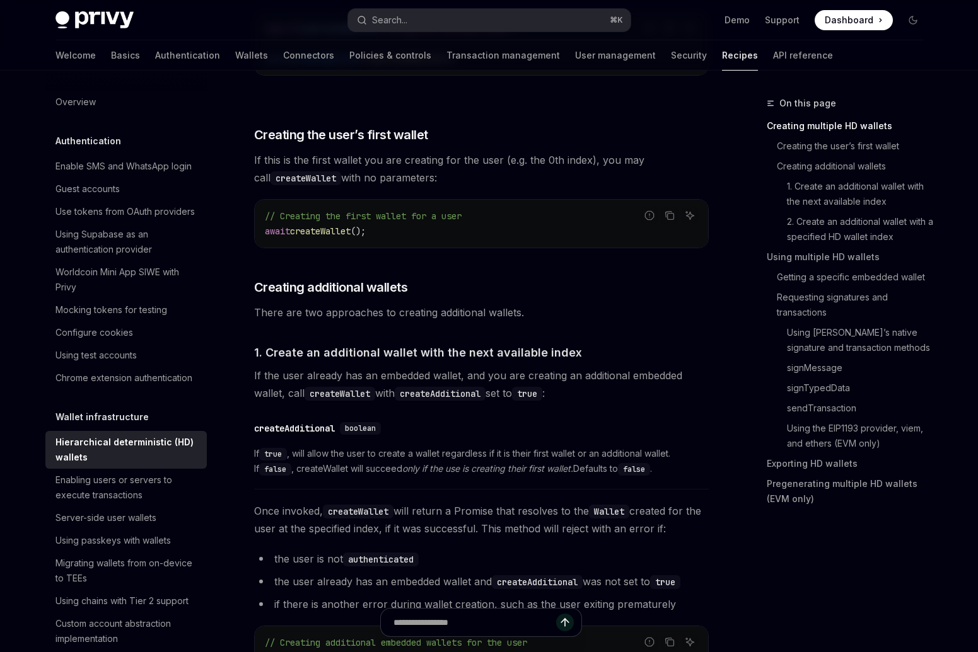
scroll to position [604, 0]
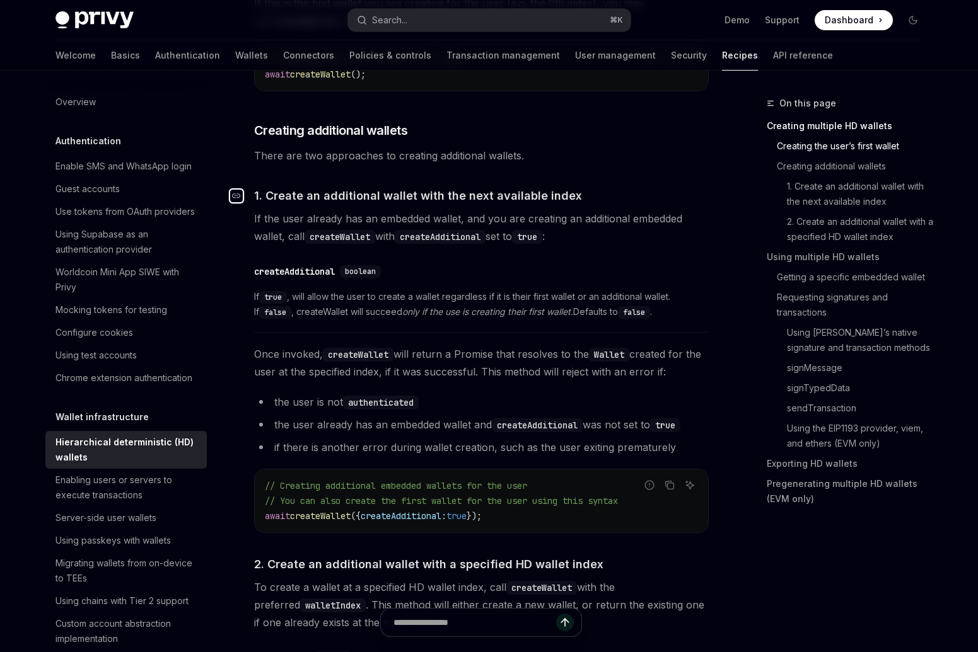
click at [241, 196] on div "Navigate to header" at bounding box center [236, 195] width 15 height 15
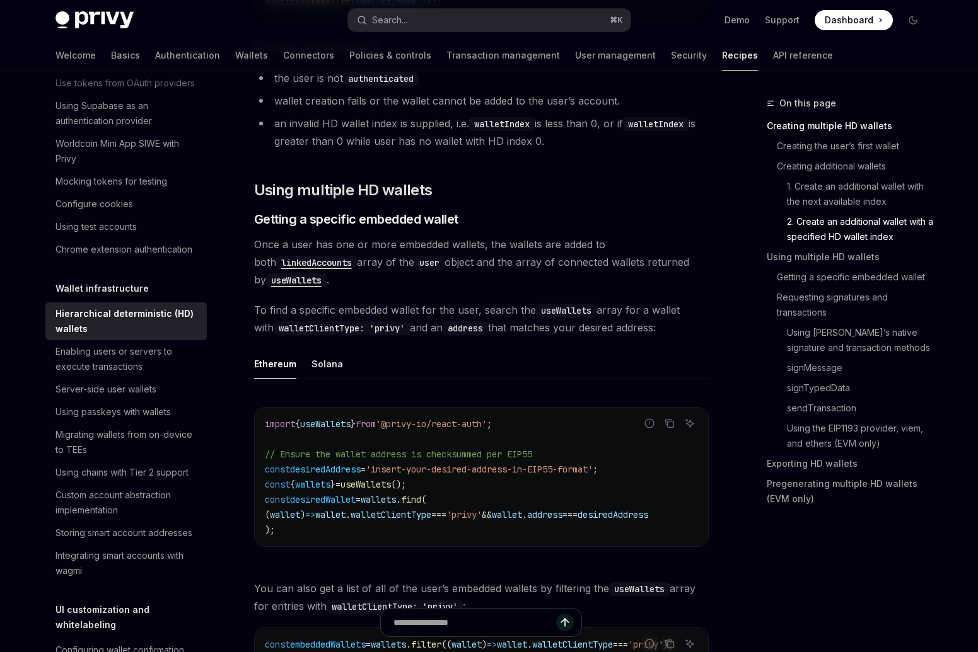
scroll to position [1428, 0]
